Goal: Find contact information: Obtain details needed to contact an individual or organization

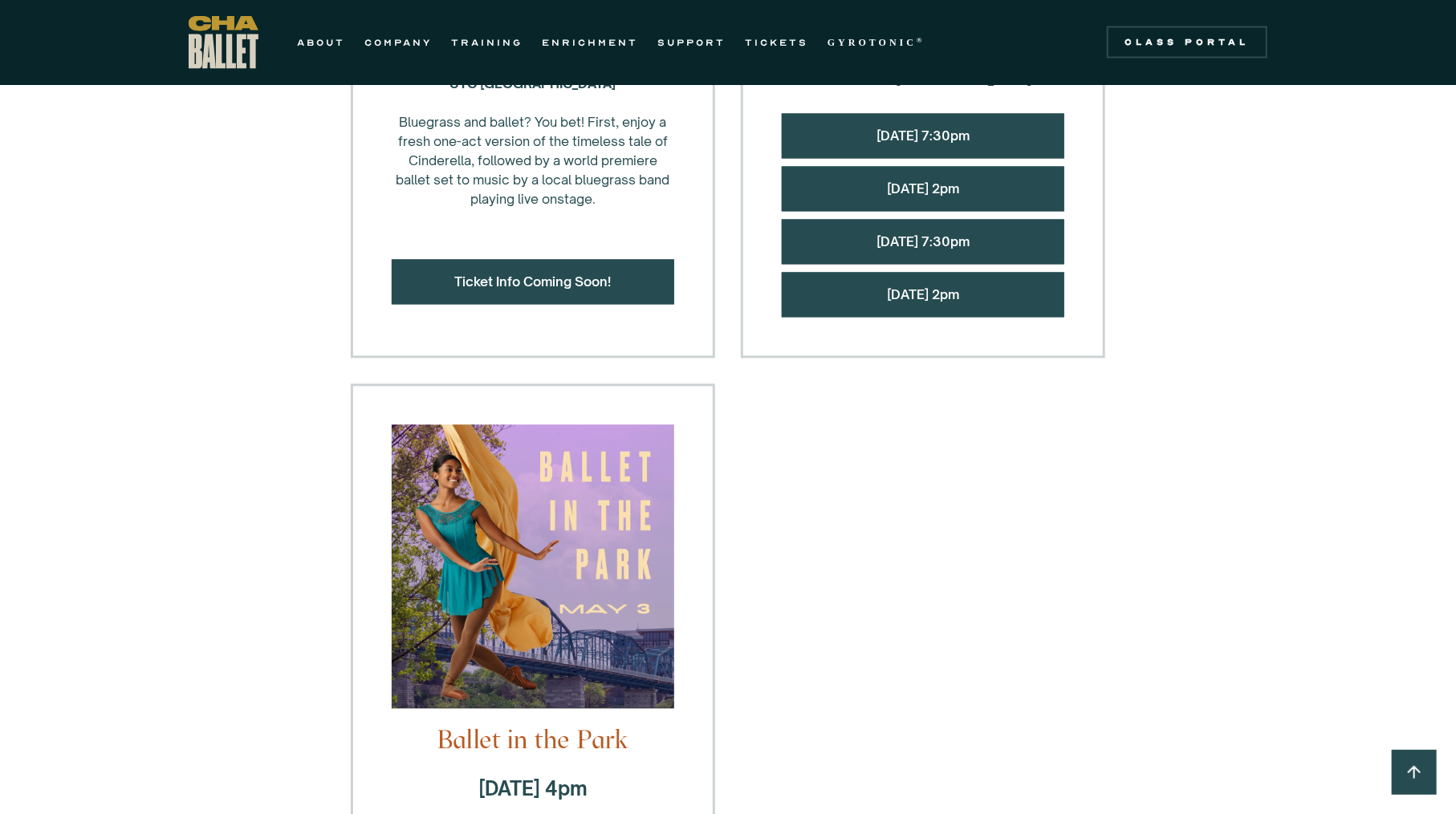
scroll to position [1425, 0]
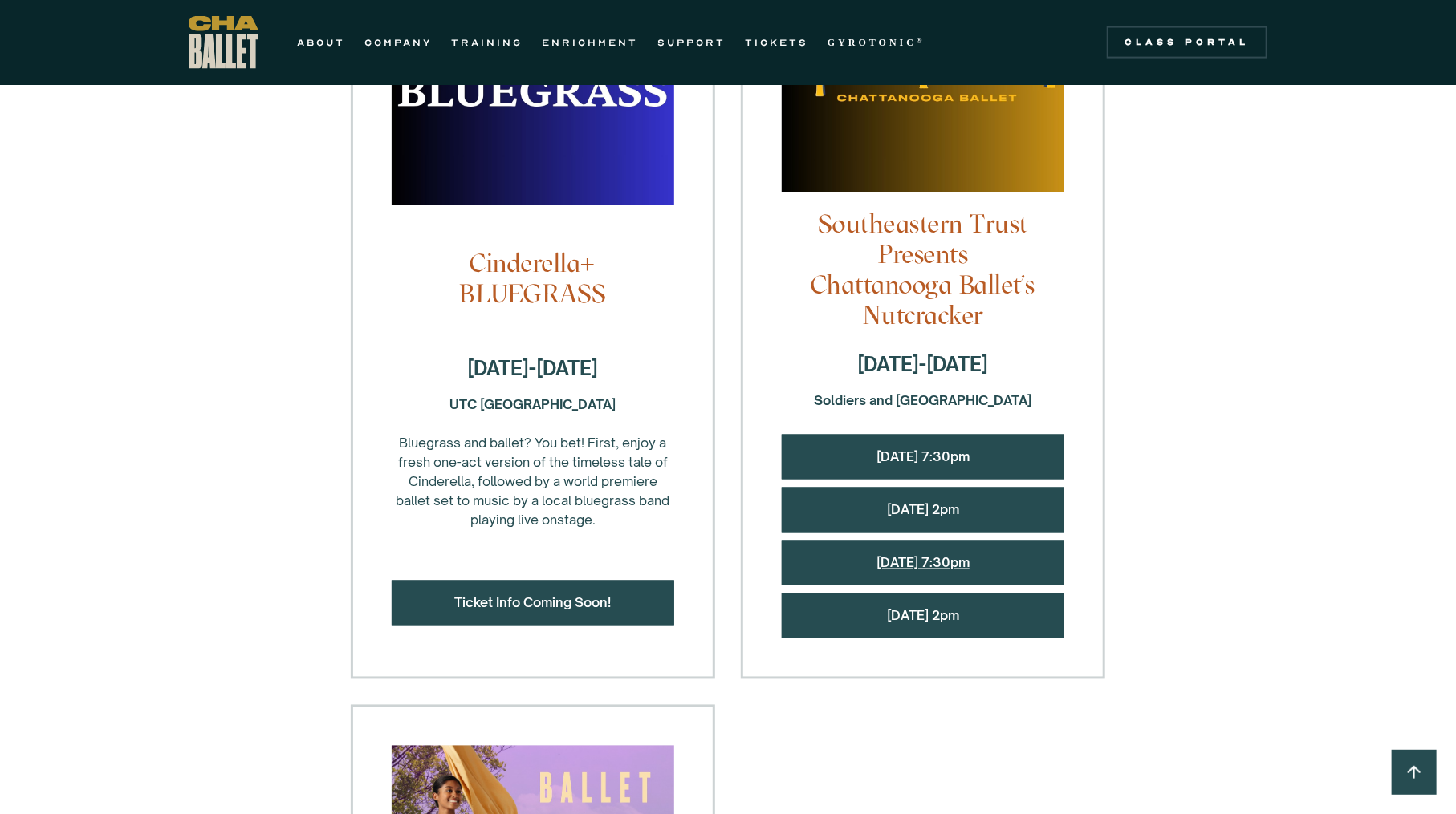
click at [894, 557] on link "[DATE] 7:30pm" at bounding box center [922, 562] width 93 height 16
click at [938, 560] on link "[DATE] 7:30pm" at bounding box center [922, 562] width 93 height 16
click at [941, 502] on link "[DATE] 2pm" at bounding box center [923, 510] width 72 height 16
click at [969, 453] on link "Friday, 12/12 @ 7:30pm" at bounding box center [922, 456] width 93 height 16
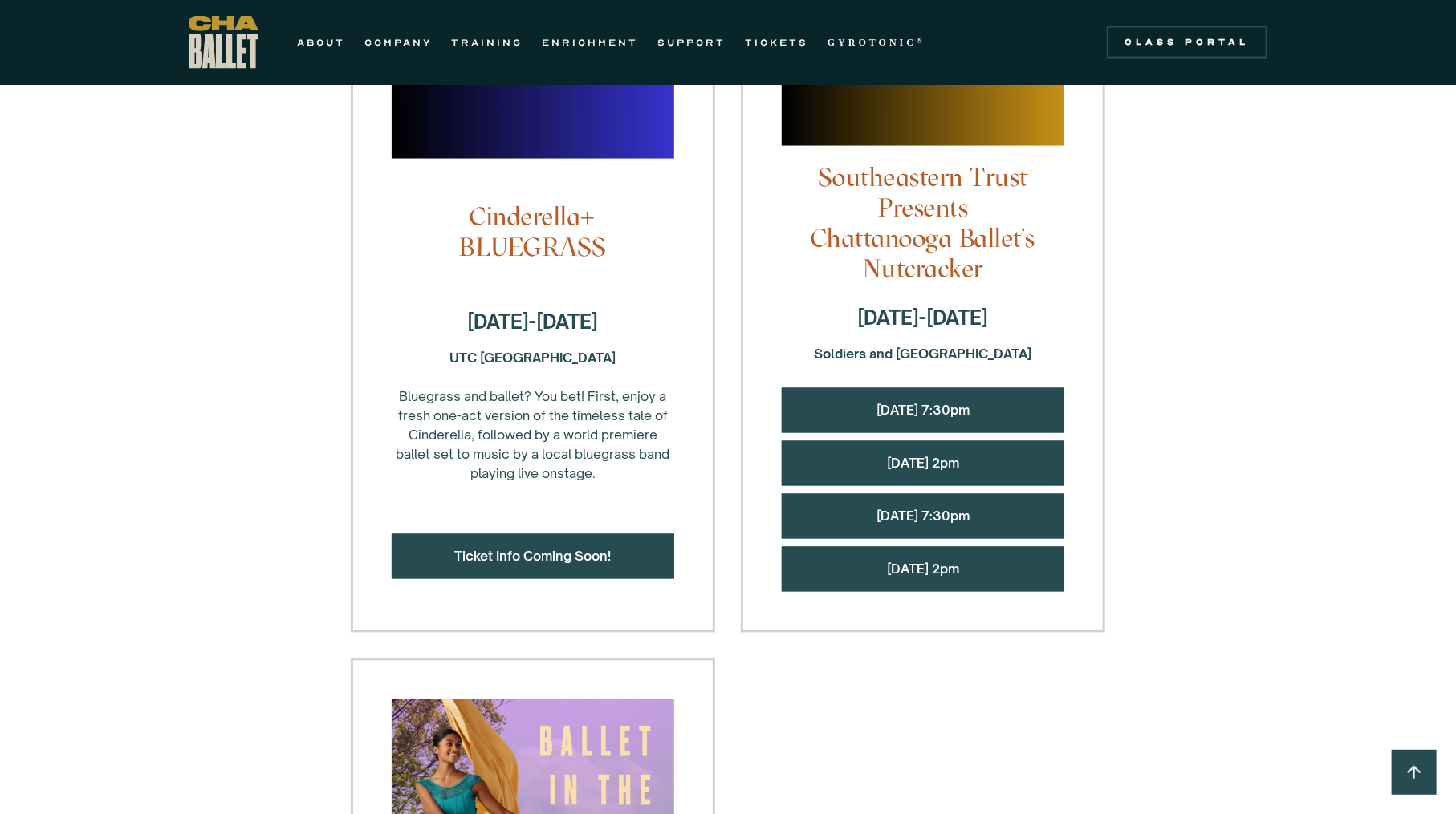
scroll to position [1476, 0]
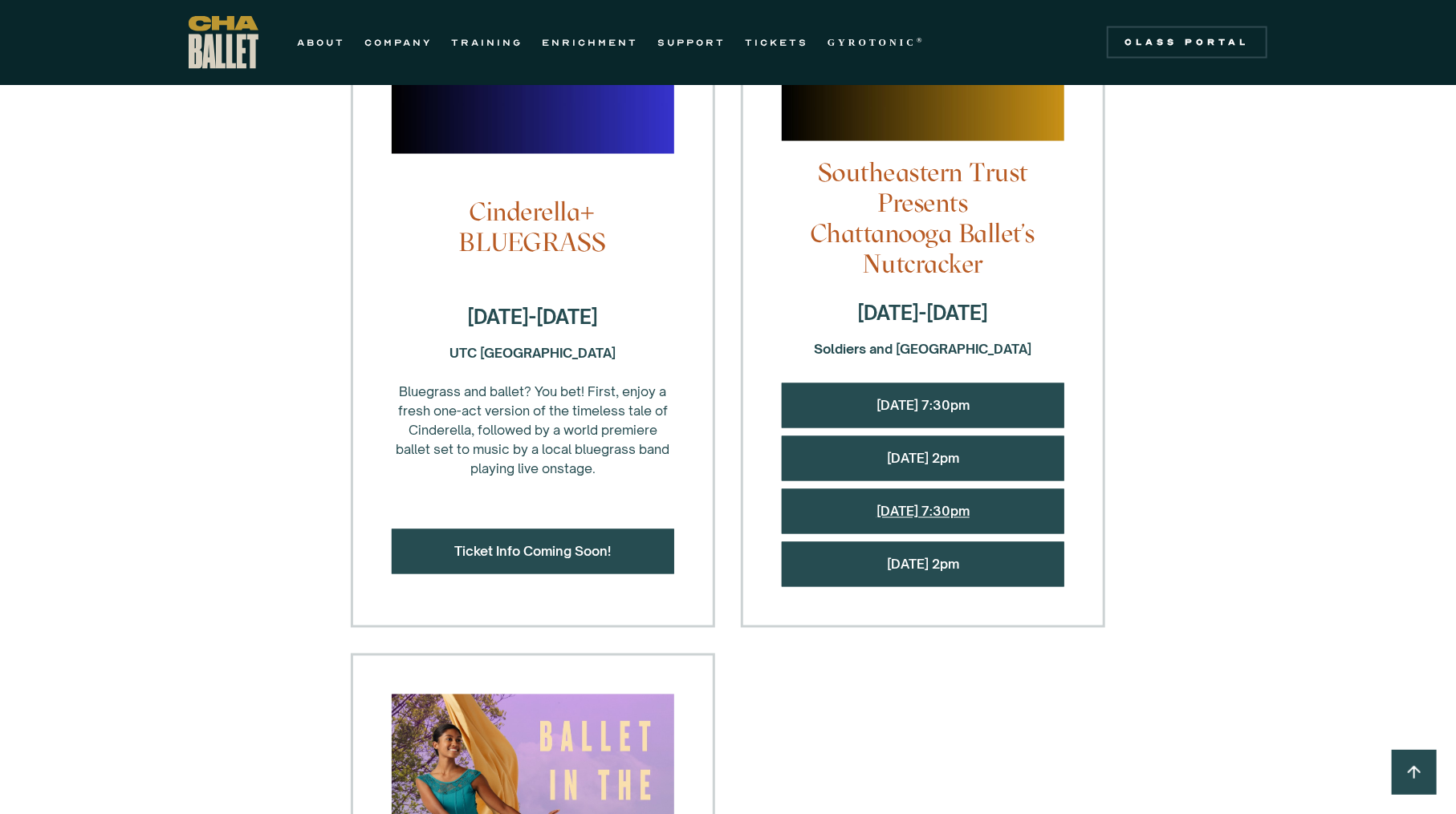
click at [876, 507] on link "Saturday, 12/13 @ 7:30pm" at bounding box center [922, 512] width 93 height 16
click at [1403, 761] on link at bounding box center [1414, 773] width 45 height 45
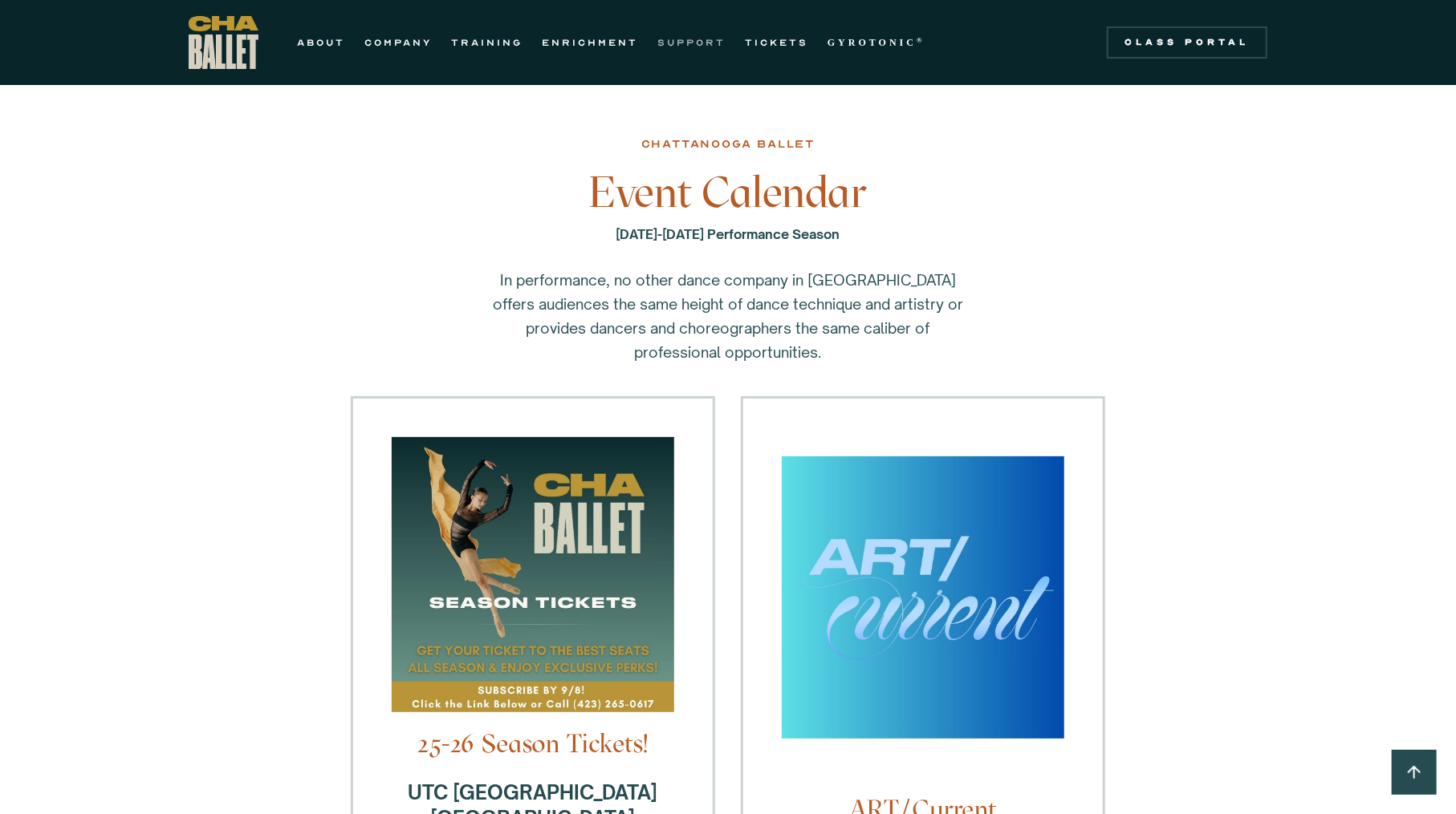
click at [688, 46] on link "SUPPORT" at bounding box center [692, 42] width 68 height 19
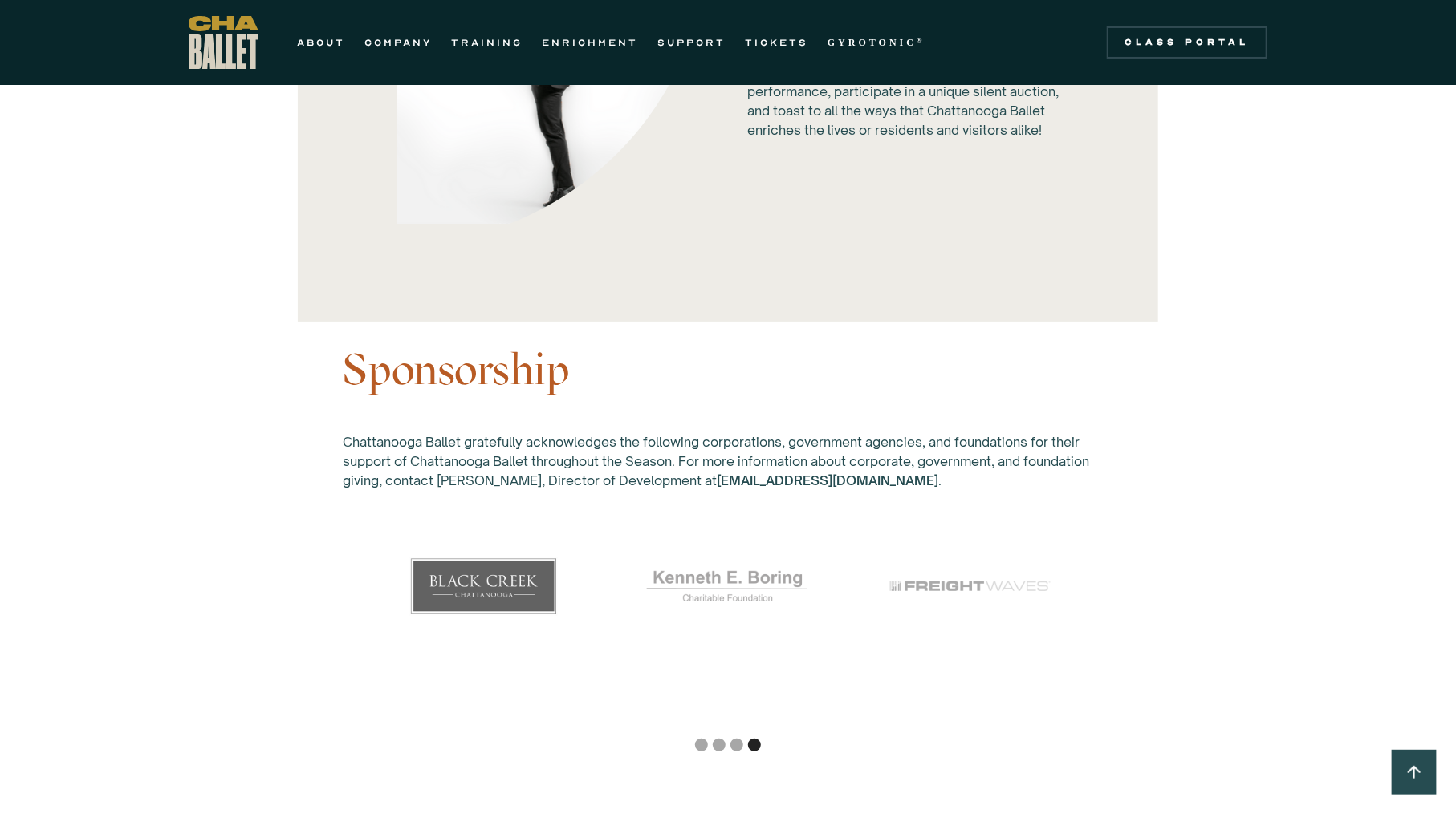
scroll to position [4108, 0]
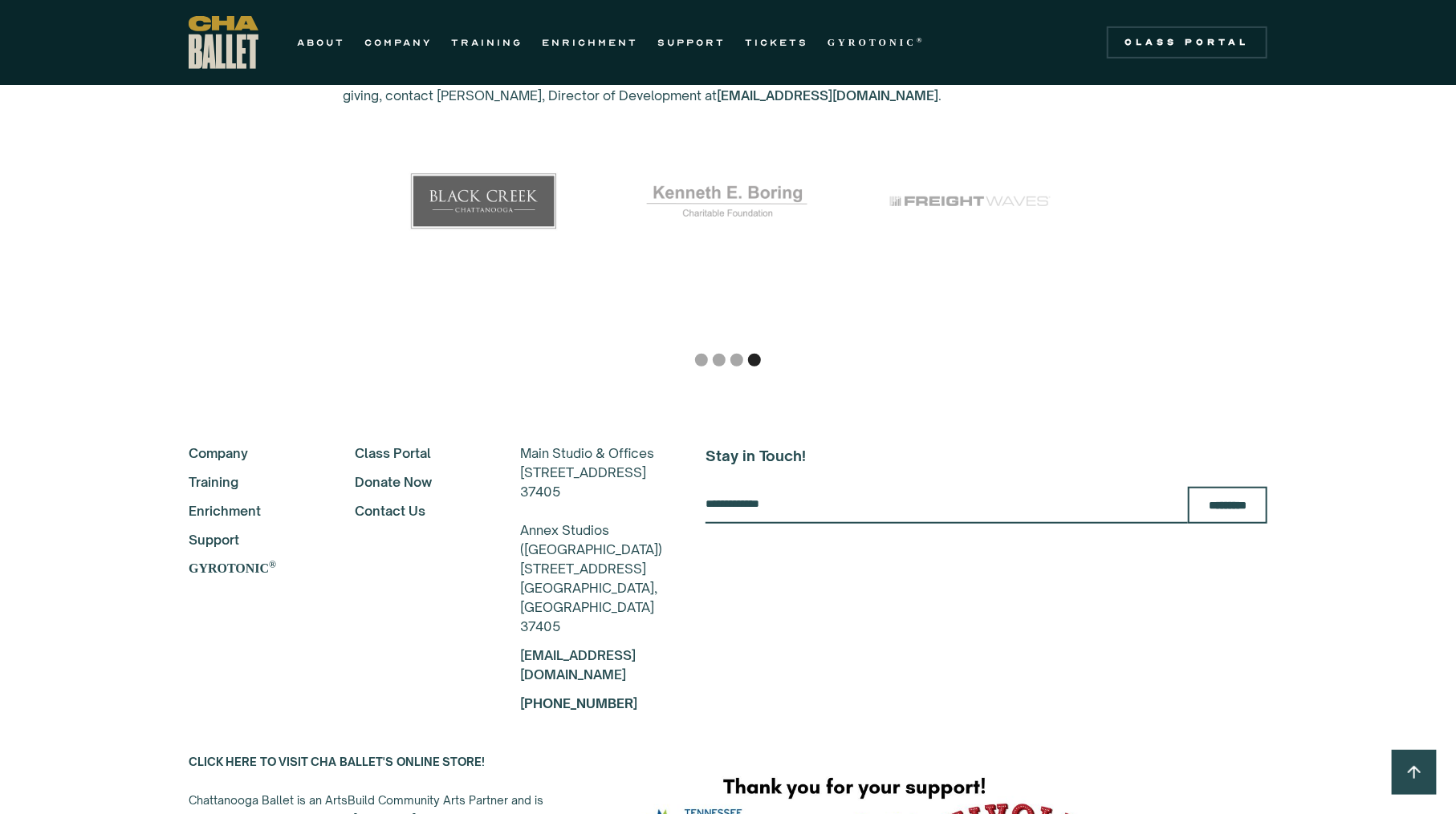
click at [392, 501] on link "Contact Us" at bounding box center [416, 511] width 123 height 19
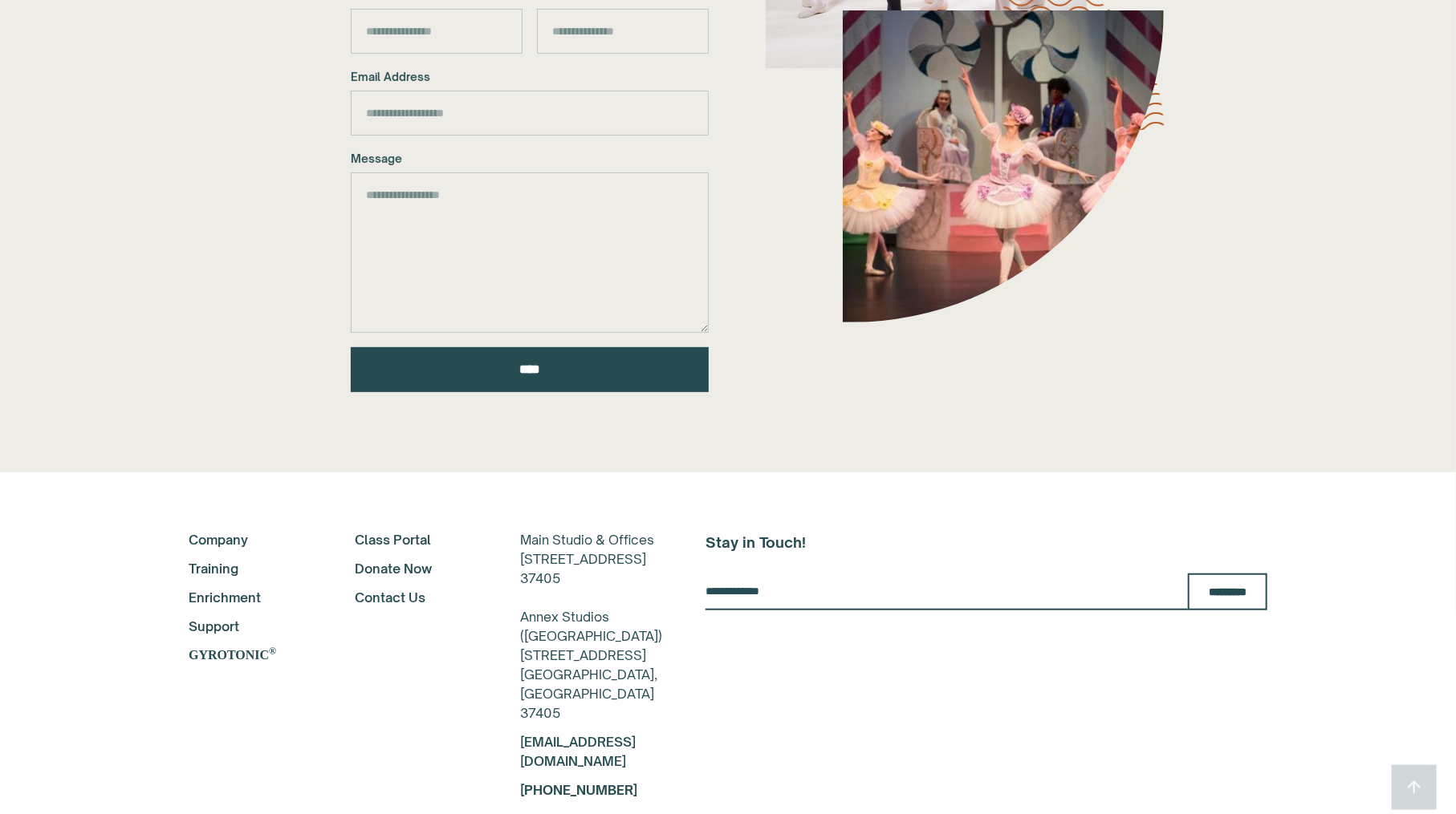
scroll to position [449, 0]
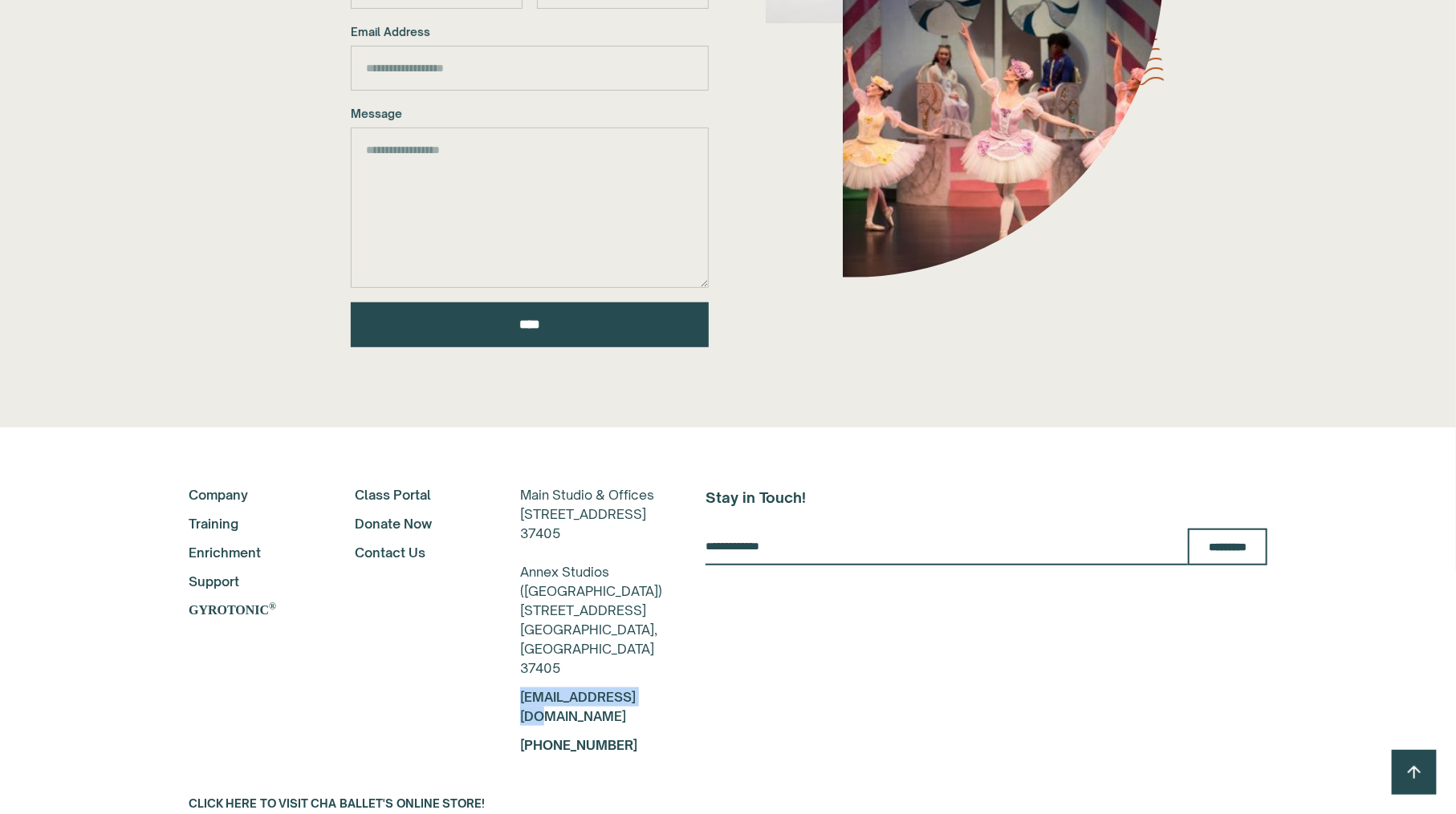
drag, startPoint x: 613, startPoint y: 715, endPoint x: 491, endPoint y: 715, distance: 122.0
click at [491, 715] on div "About Company Training Enrichment Support GYROTONIC ® Class Portal Donate Now C…" at bounding box center [728, 620] width 1079 height 269
copy link "[EMAIL_ADDRESS][DOMAIN_NAME]"
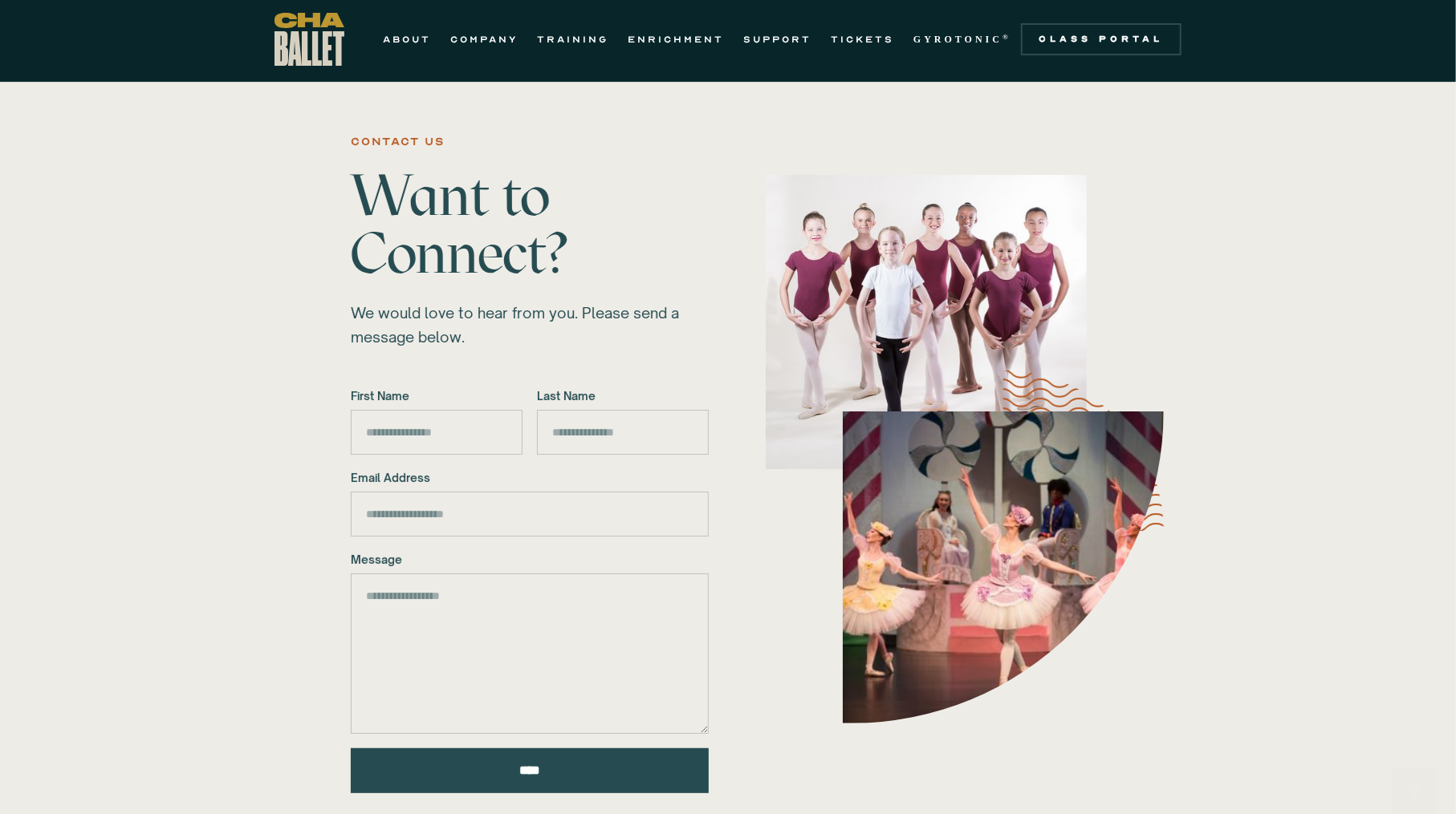
scroll to position [0, 0]
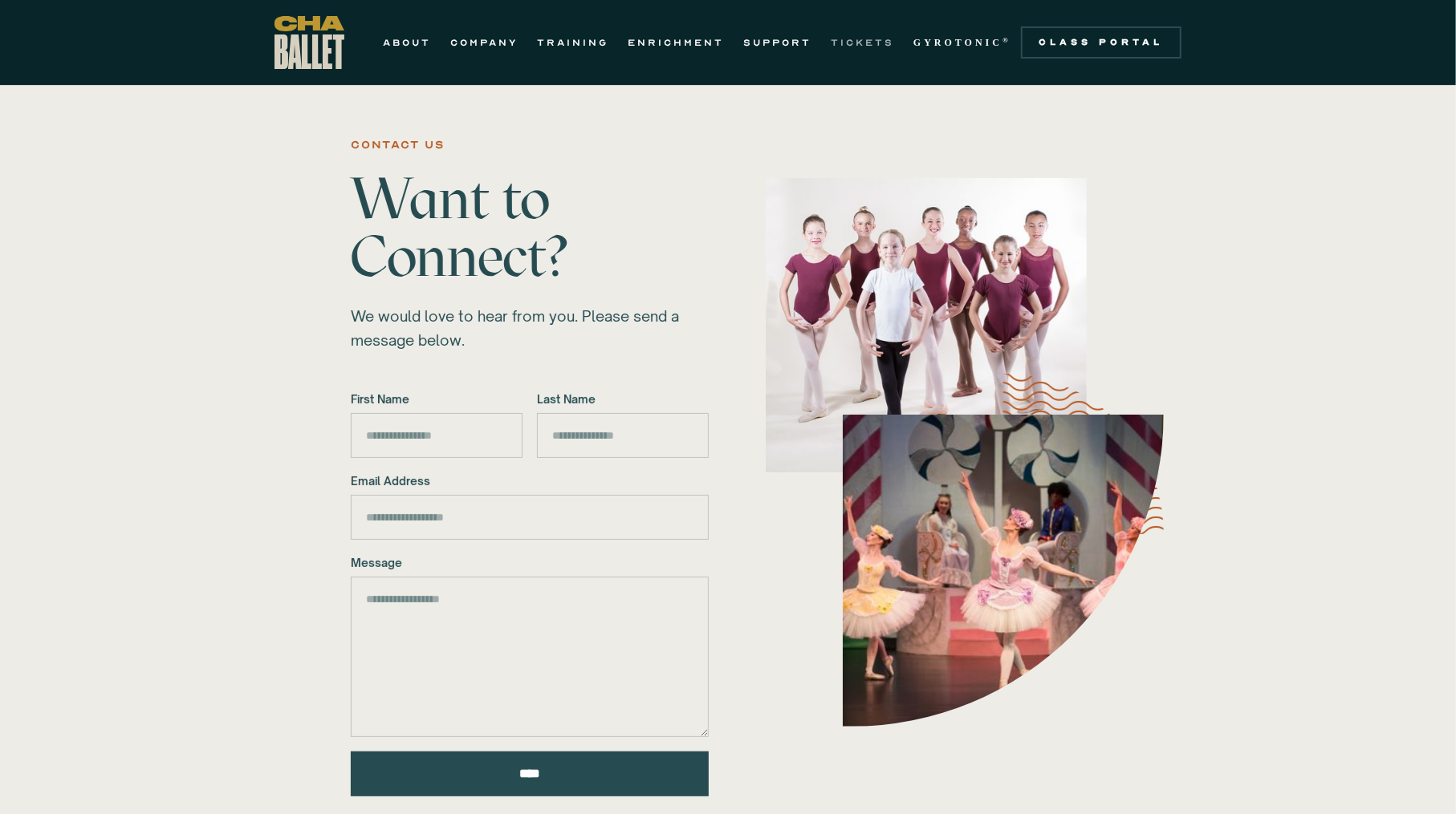
click at [875, 40] on link "TICKETS" at bounding box center [862, 42] width 64 height 19
